Goal: Task Accomplishment & Management: Use online tool/utility

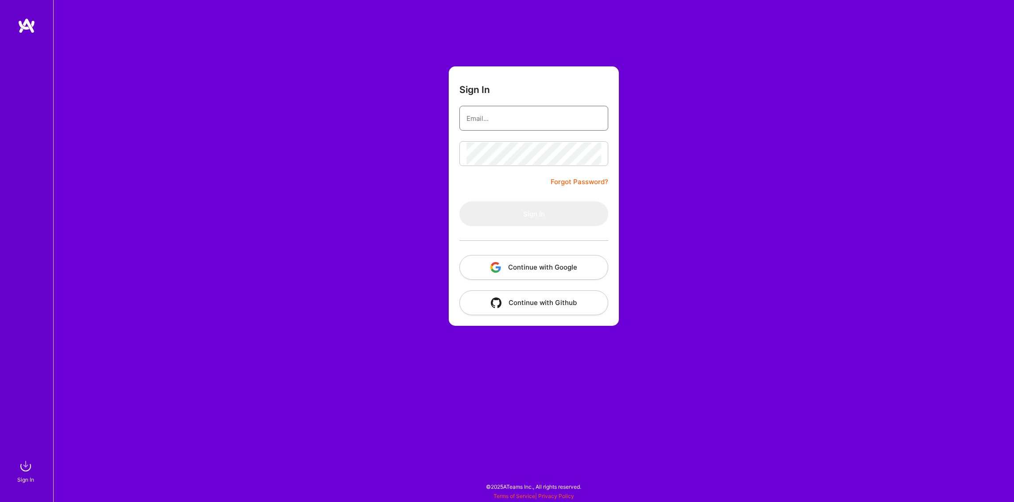
type input "[EMAIL_ADDRESS][DOMAIN_NAME]"
click at [548, 268] on button "Continue with Google" at bounding box center [533, 267] width 149 height 25
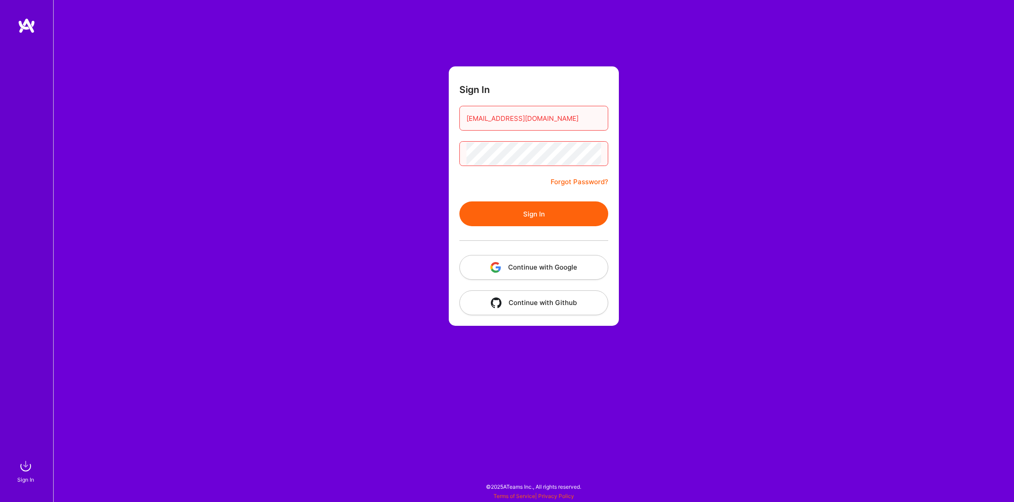
click at [535, 210] on button "Sign In" at bounding box center [533, 214] width 149 height 25
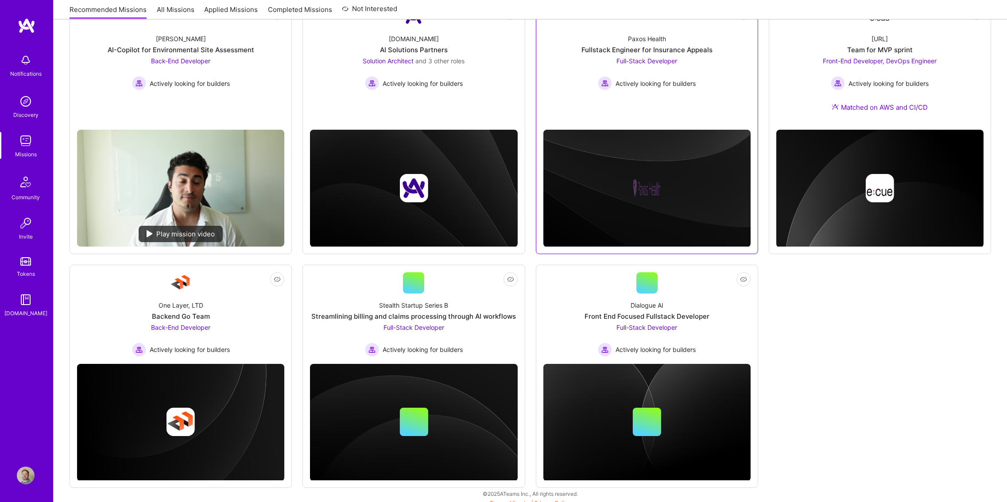
scroll to position [158, 0]
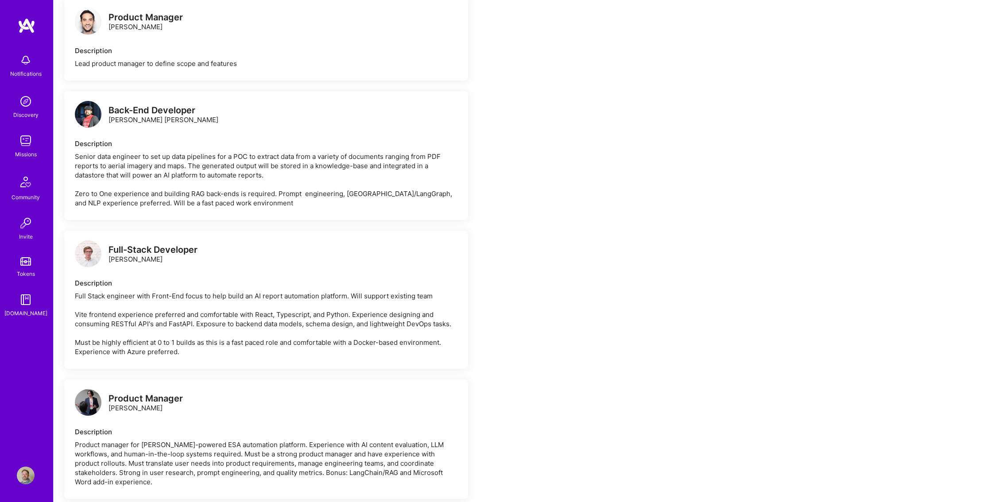
scroll to position [797, 0]
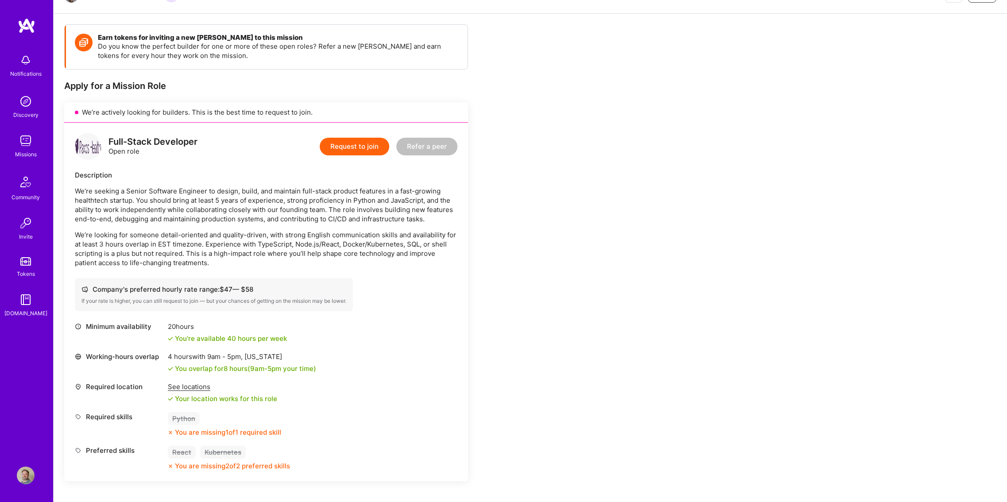
scroll to position [106, 0]
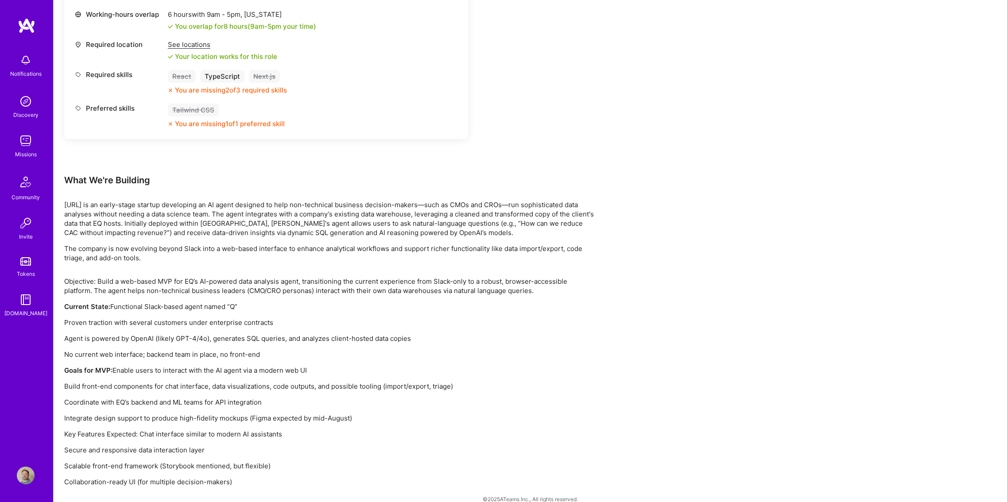
scroll to position [729, 0]
